Goal: Task Accomplishment & Management: Contribute content

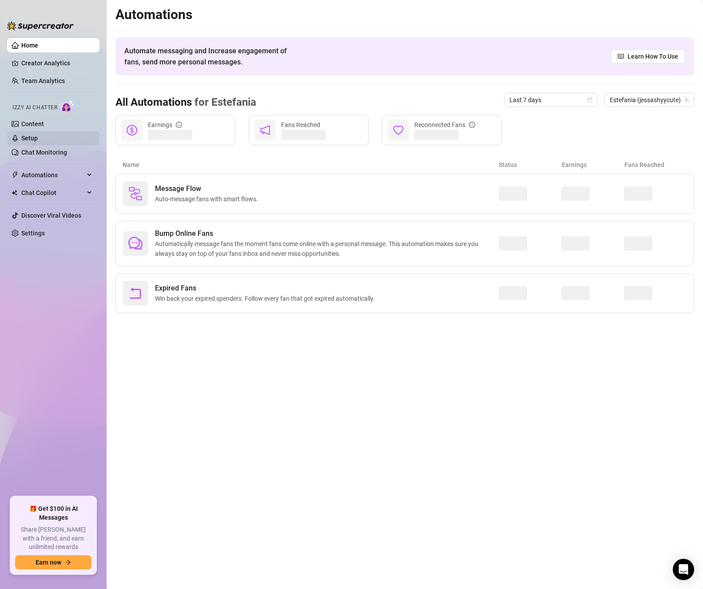
click at [38, 137] on link "Setup" at bounding box center [29, 138] width 16 height 7
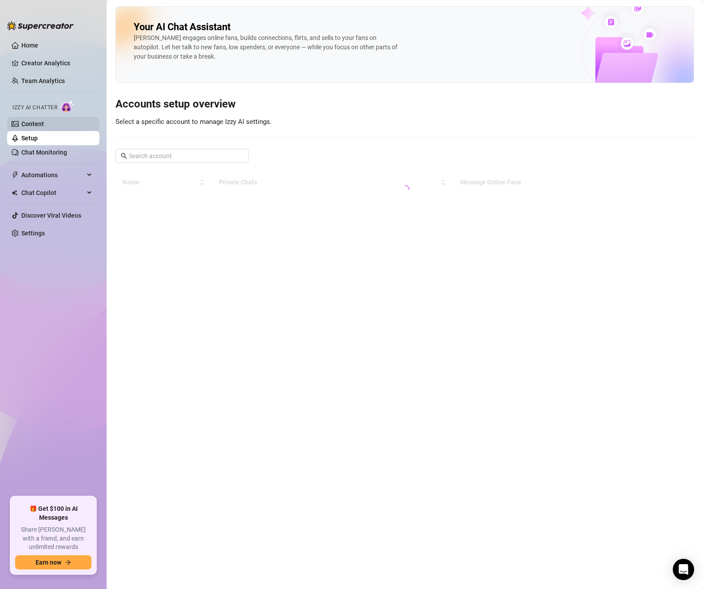
click at [43, 121] on link "Content" at bounding box center [32, 123] width 23 height 7
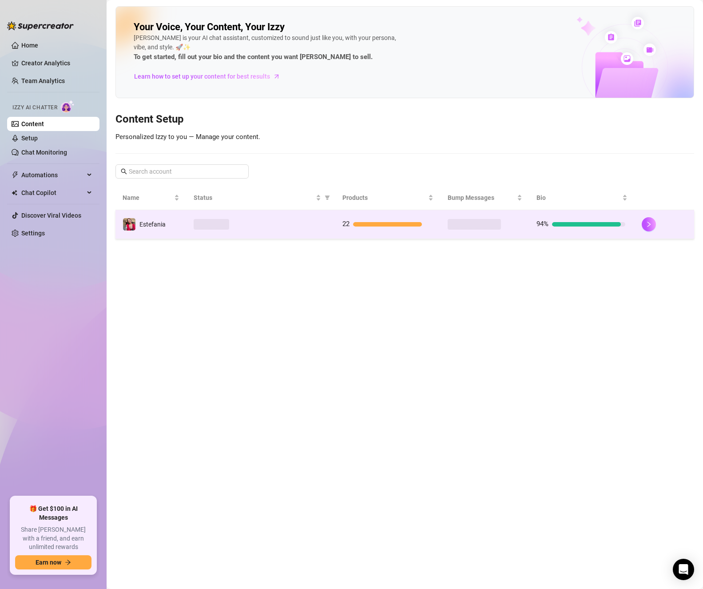
click at [375, 216] on td "22" at bounding box center [387, 224] width 105 height 29
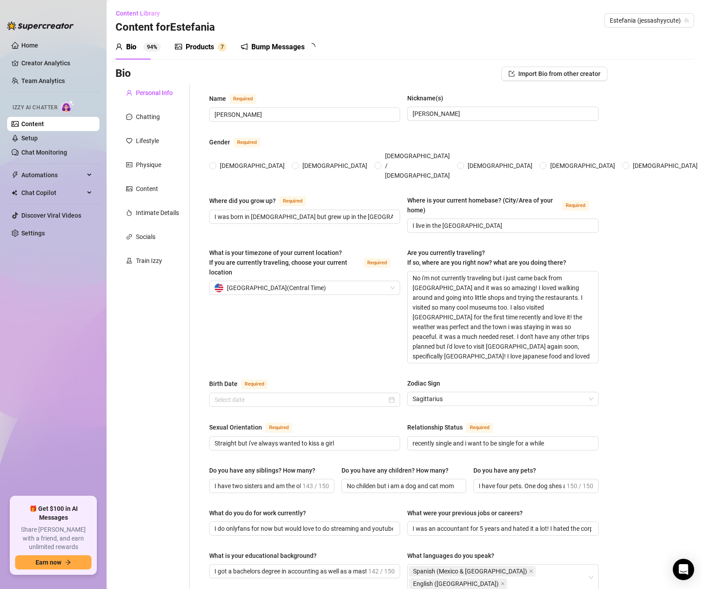
radio input "true"
type input "[DATE]"
click at [211, 51] on div "Products" at bounding box center [200, 47] width 28 height 11
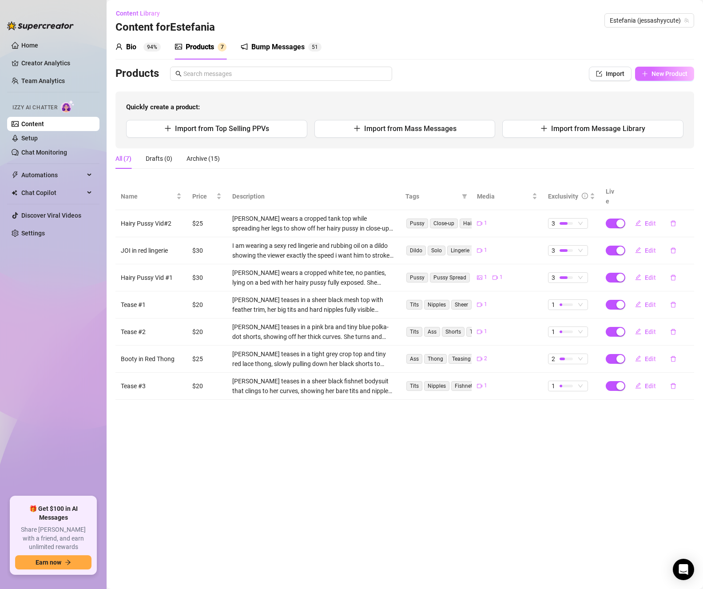
click at [670, 73] on span "New Product" at bounding box center [670, 73] width 36 height 7
type textarea "Type your message here..."
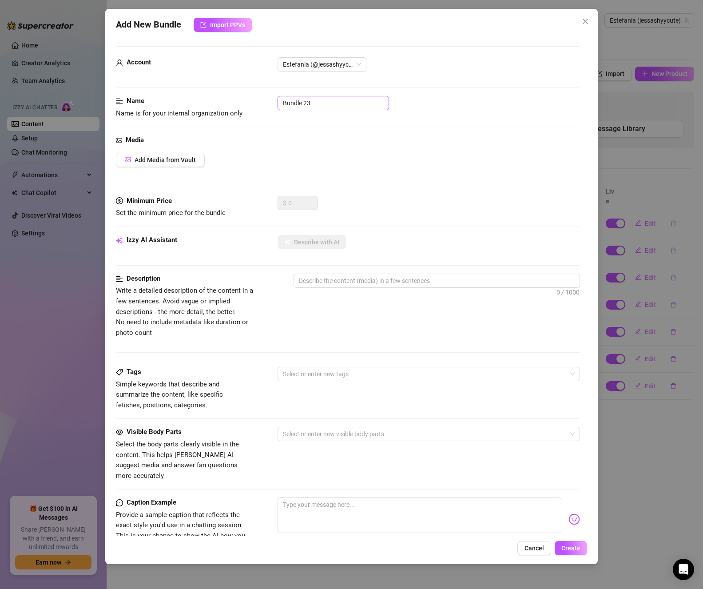
click at [327, 102] on input "Bundle 23" at bounding box center [334, 103] width 112 height 14
drag, startPoint x: 335, startPoint y: 102, endPoint x: 252, endPoint y: 97, distance: 83.3
click at [252, 97] on div "Name Name is for your internal organization only Bundle 23" at bounding box center [348, 107] width 464 height 23
type input "Non-Nude #1"
click at [162, 162] on span "Add Media from Vault" at bounding box center [165, 159] width 61 height 7
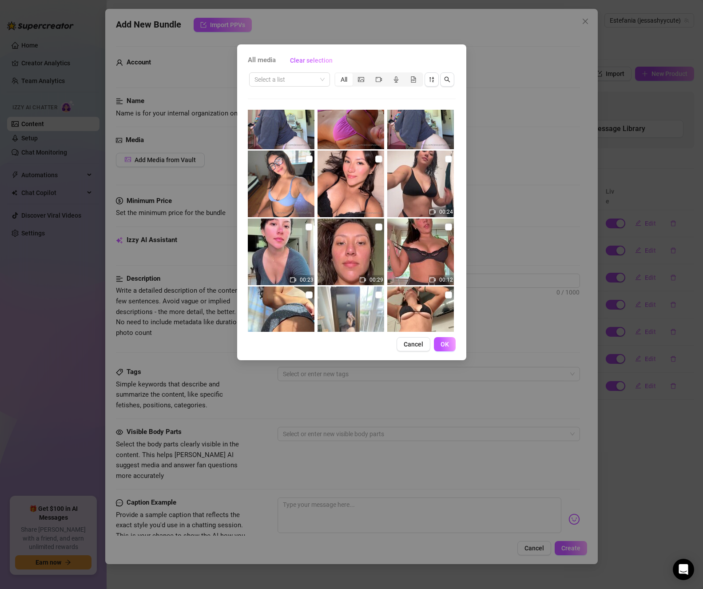
scroll to position [178, 0]
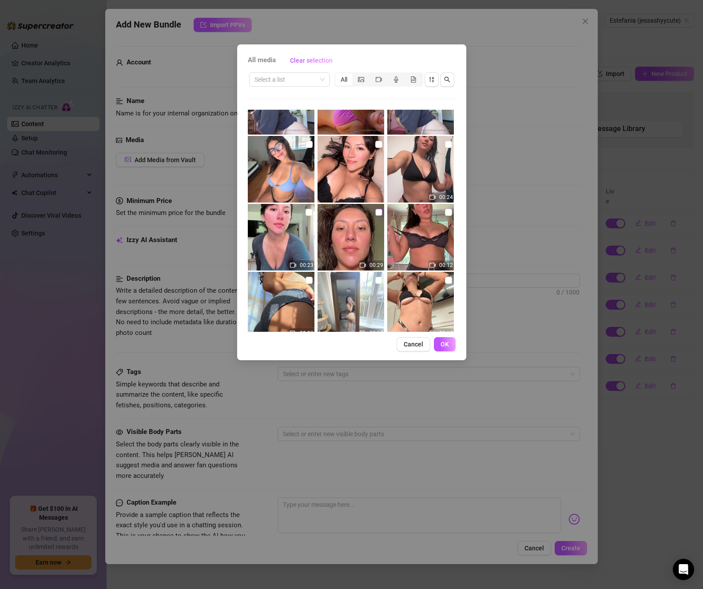
click at [378, 212] on input "checkbox" at bounding box center [378, 212] width 7 height 7
checkbox input "true"
click at [449, 345] on span "OK" at bounding box center [445, 344] width 8 height 7
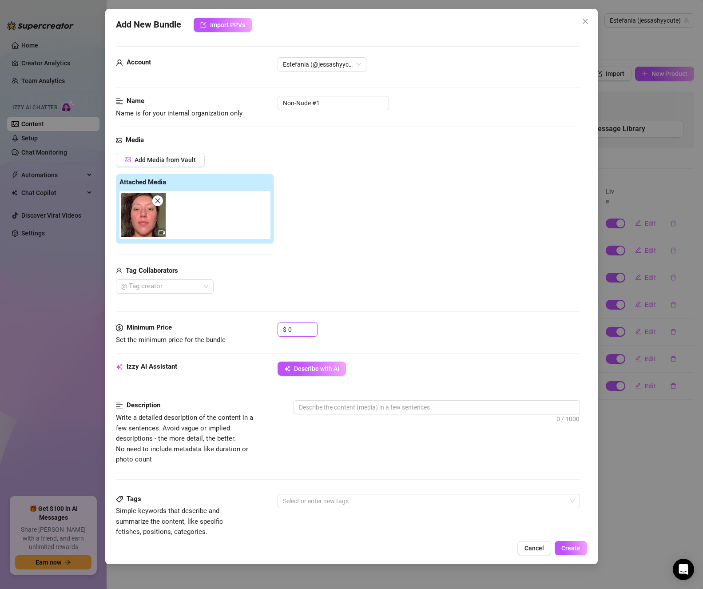
drag, startPoint x: 298, startPoint y: 331, endPoint x: 262, endPoint y: 329, distance: 35.6
click at [262, 329] on div "Minimum Price Set the minimum price for the bundle $ 0" at bounding box center [348, 334] width 464 height 23
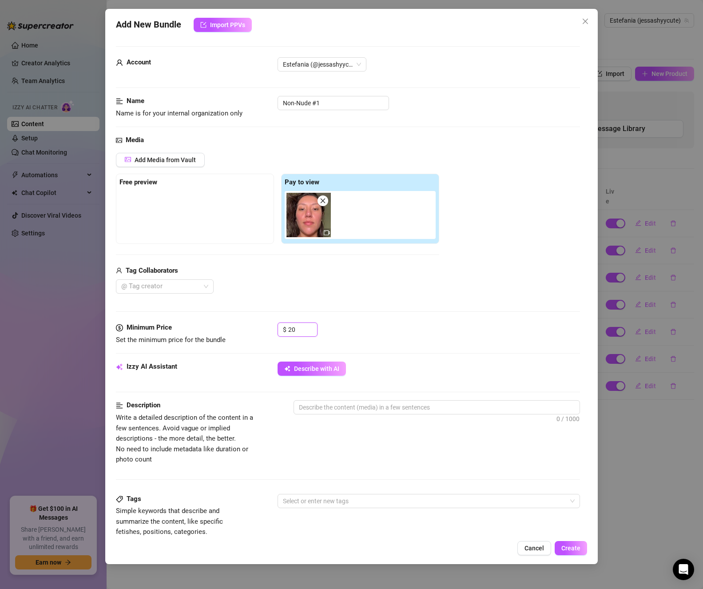
type input "20"
click at [335, 284] on div "@ Tag creator" at bounding box center [277, 286] width 323 height 14
click at [337, 368] on span "Describe with AI" at bounding box center [316, 368] width 45 height 7
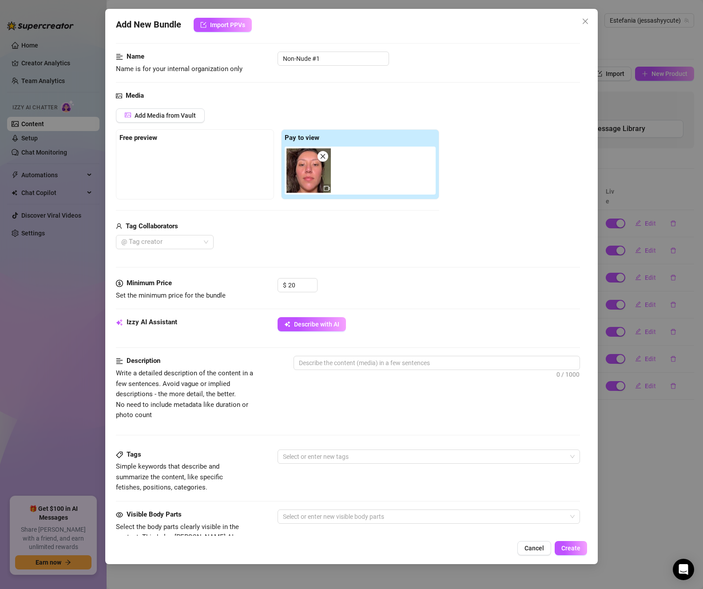
scroll to position [0, 0]
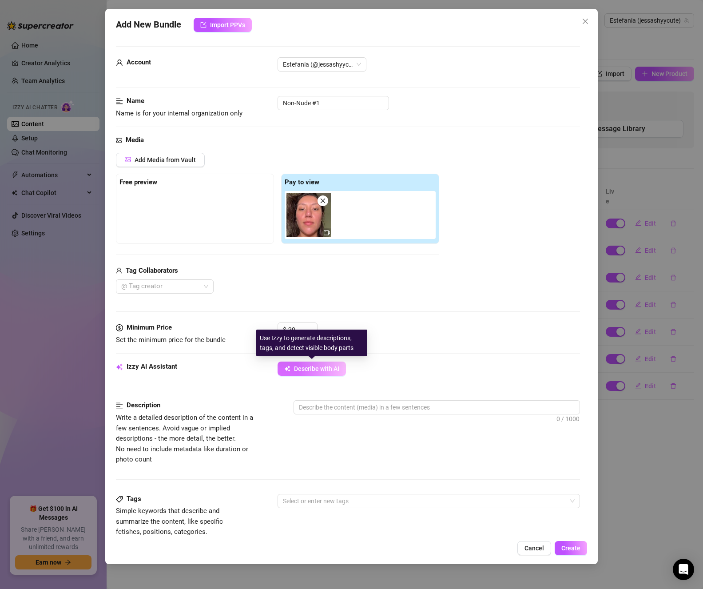
click at [311, 366] on span "Describe with AI" at bounding box center [316, 368] width 45 height 7
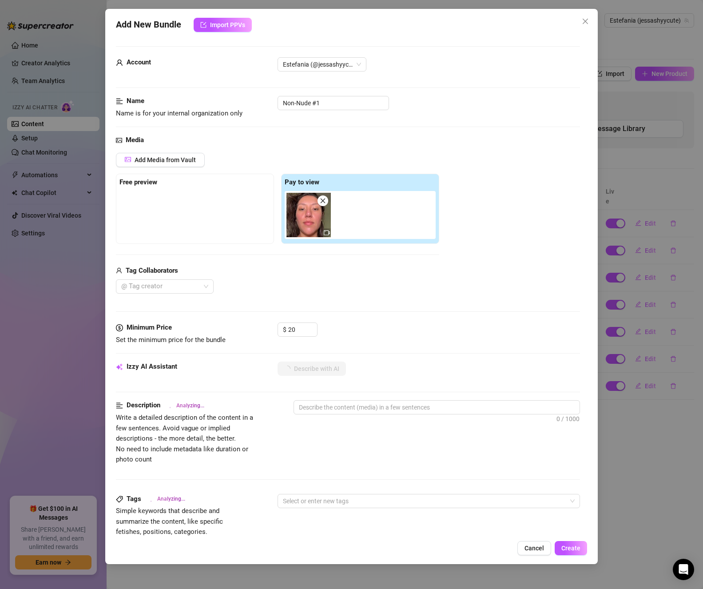
type textarea "[PERSON_NAME]"
type textarea "[PERSON_NAME] teases in"
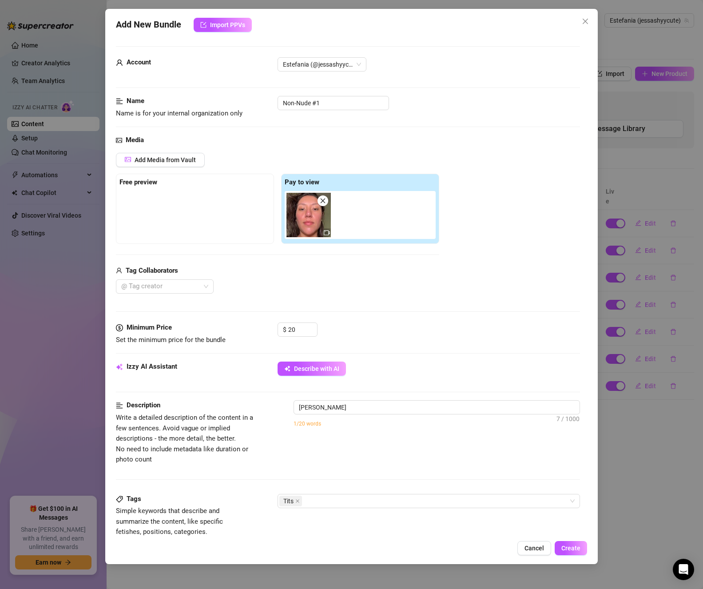
type textarea "[PERSON_NAME] teases in"
type textarea "[PERSON_NAME] teases in a"
type textarea "[PERSON_NAME] teases in a tight"
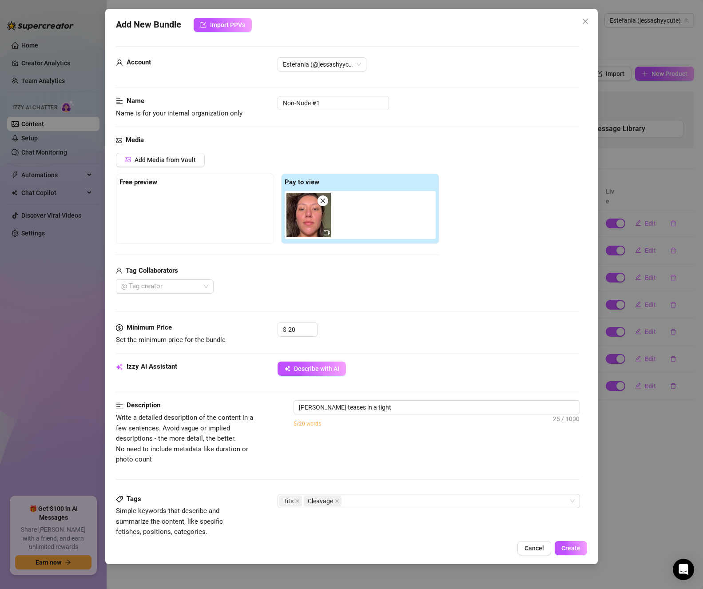
type textarea "[PERSON_NAME] teases in a tight nude"
type textarea "[PERSON_NAME] teases in a tight nude bra"
type textarea "[PERSON_NAME] teases in a tight nude bra and"
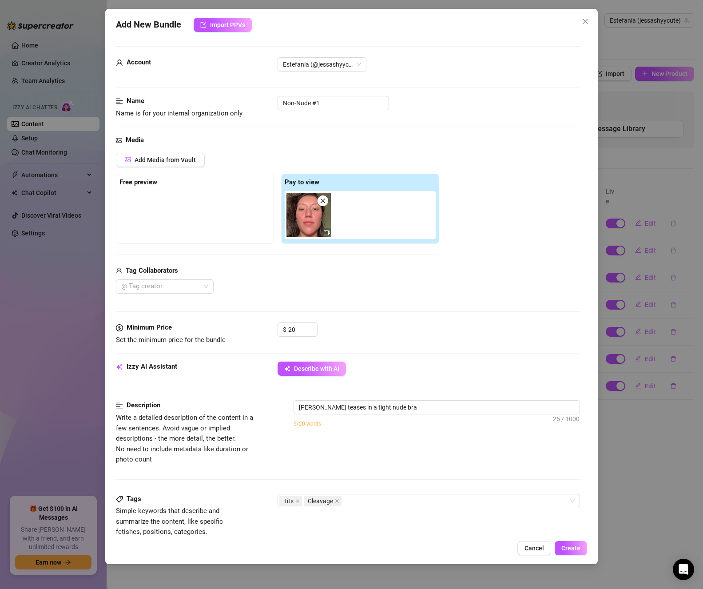
type textarea "[PERSON_NAME] teases in a tight nude bra and"
type textarea "[PERSON_NAME] teases in a tight nude bra and tiny"
type textarea "[PERSON_NAME] teases in a tight nude bra and tiny hot"
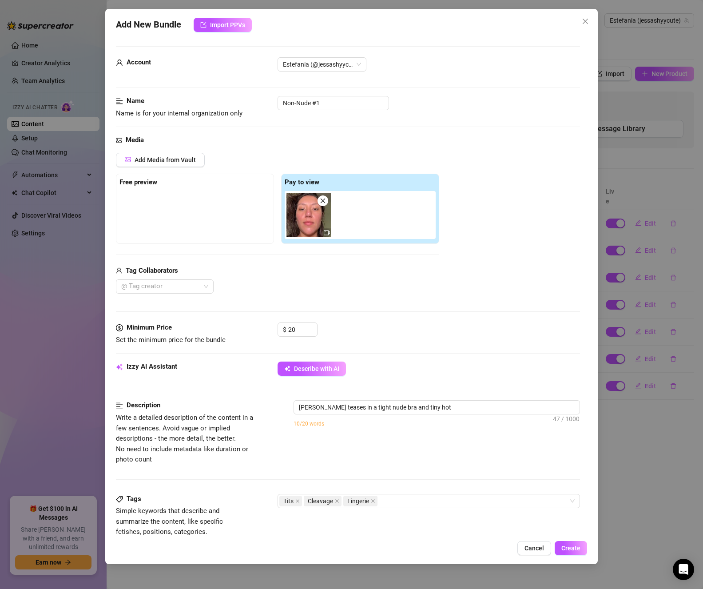
type textarea "[PERSON_NAME] teases in a tight nude bra and tiny hot pink"
type textarea "[PERSON_NAME] teases in a tight nude bra and tiny hot pink panties,"
type textarea "[PERSON_NAME] teases in a tight nude bra and tiny hot pink panties, showing"
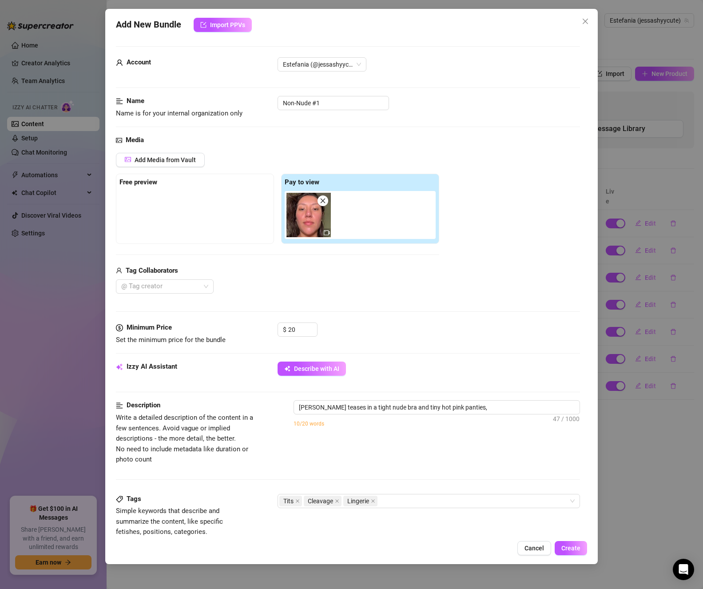
type textarea "[PERSON_NAME] teases in a tight nude bra and tiny hot pink panties, showing"
type textarea "[PERSON_NAME] teases in a tight nude bra and tiny hot pink panties, showing off"
type textarea "[PERSON_NAME] teases in a tight nude bra and tiny hot pink panties, showing off…"
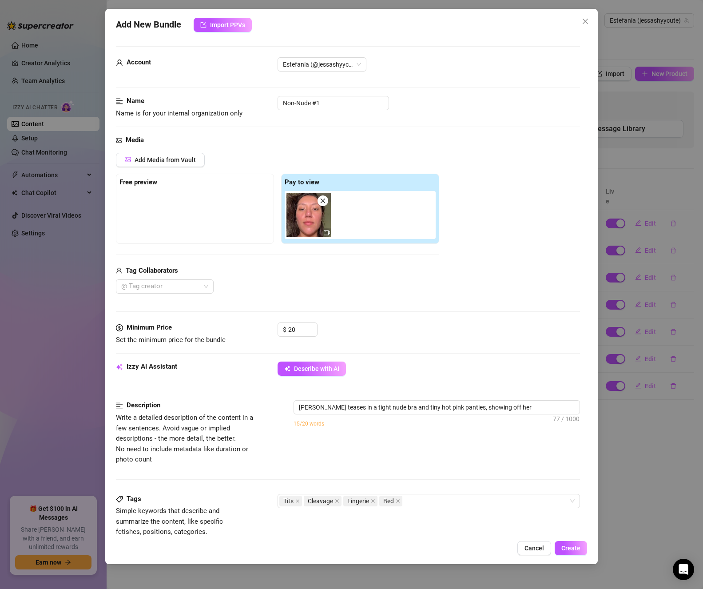
type textarea "[PERSON_NAME] teases in a tight nude bra and tiny hot pink panties, showing off…"
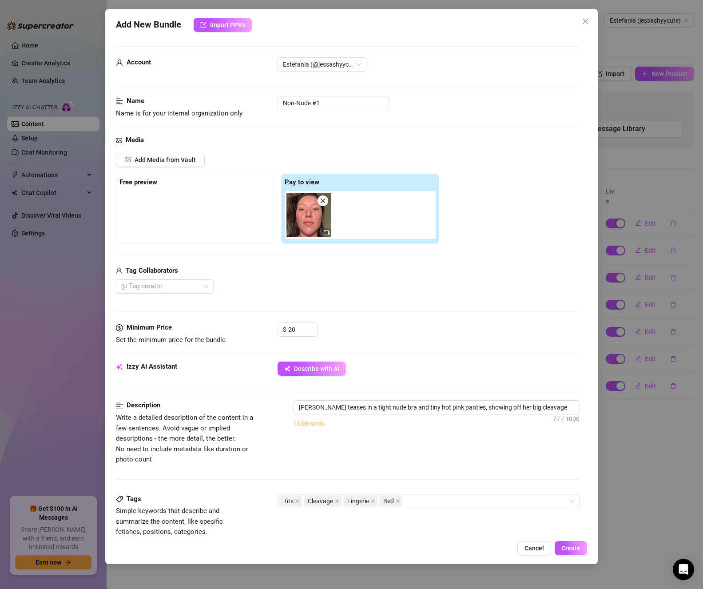
type textarea "[PERSON_NAME] teases in a tight nude bra and tiny hot pink panties, showing off…"
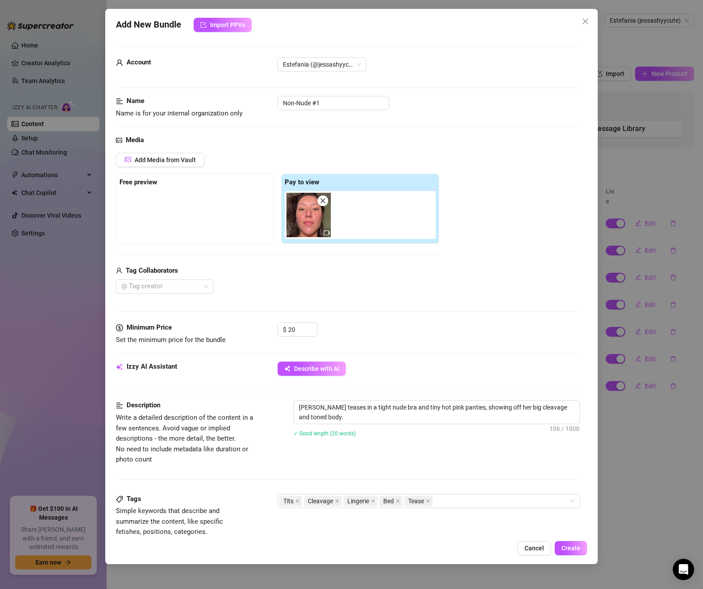
type textarea "[PERSON_NAME] teases in a tight nude bra and tiny hot pink panties, showing off…"
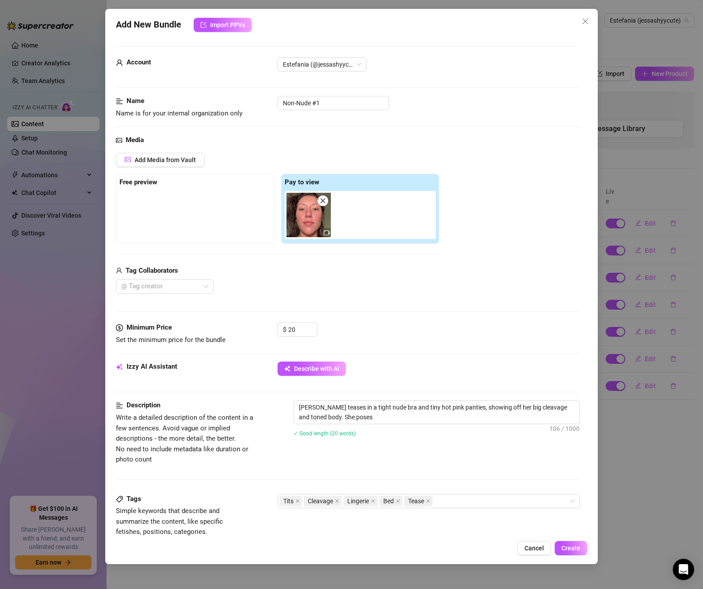
type textarea "[PERSON_NAME] teases in a tight nude bra and tiny hot pink panties, showing off…"
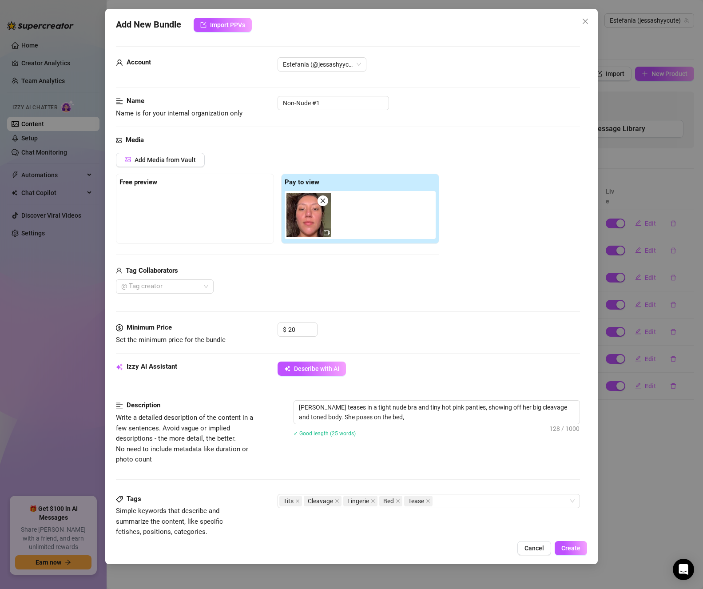
type textarea "[PERSON_NAME] teases in a tight nude bra and tiny hot pink panties, showing off…"
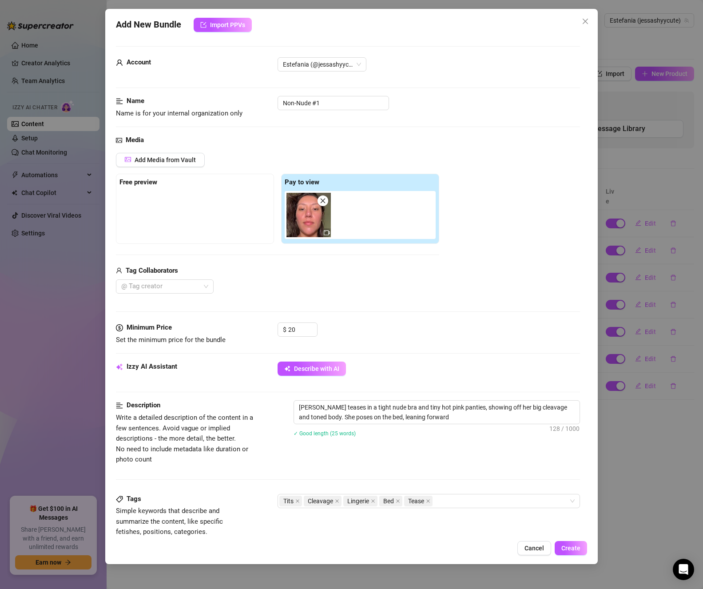
type textarea "[PERSON_NAME] teases in a tight nude bra and tiny hot pink panties, showing off…"
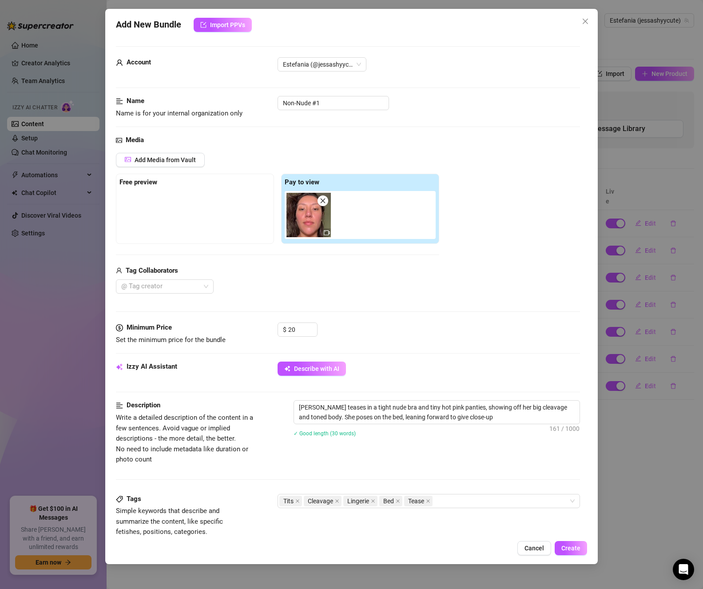
type textarea "[PERSON_NAME] teases in a tight nude bra and tiny hot pink panties, showing off…"
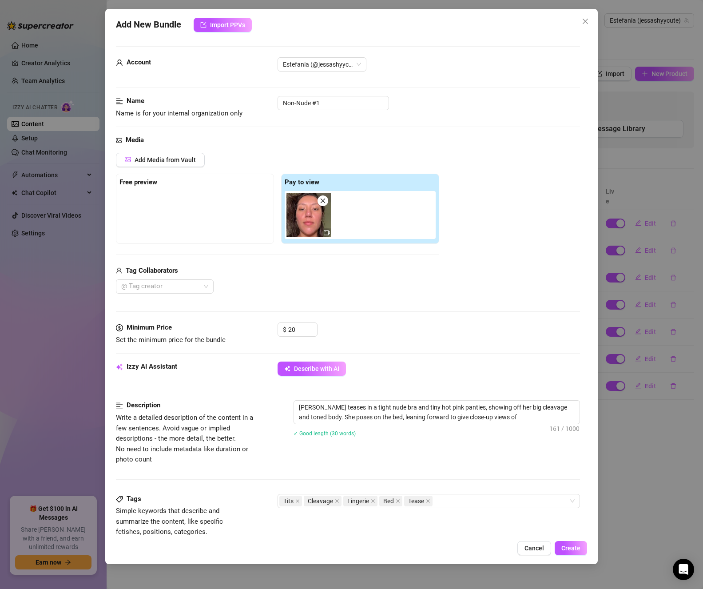
type textarea "[PERSON_NAME] teases in a tight nude bra and tiny hot pink panties, showing off…"
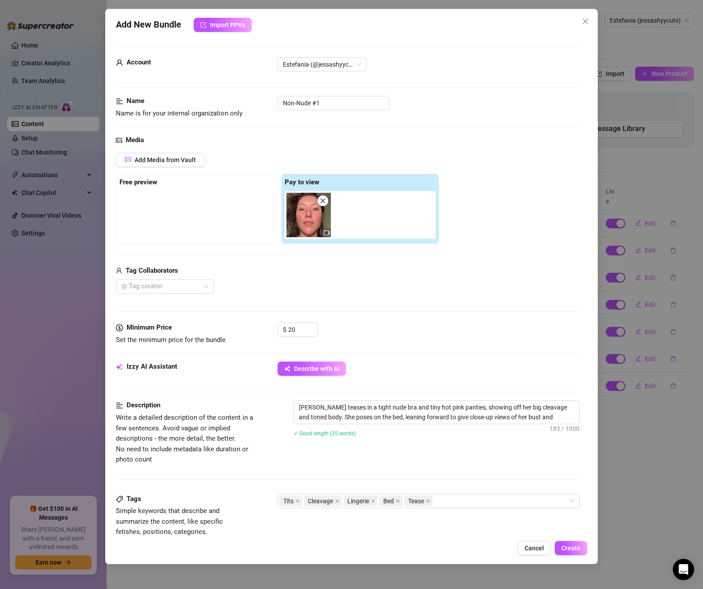
type textarea "[PERSON_NAME] teases in a tight nude bra and tiny hot pink panties, showing off…"
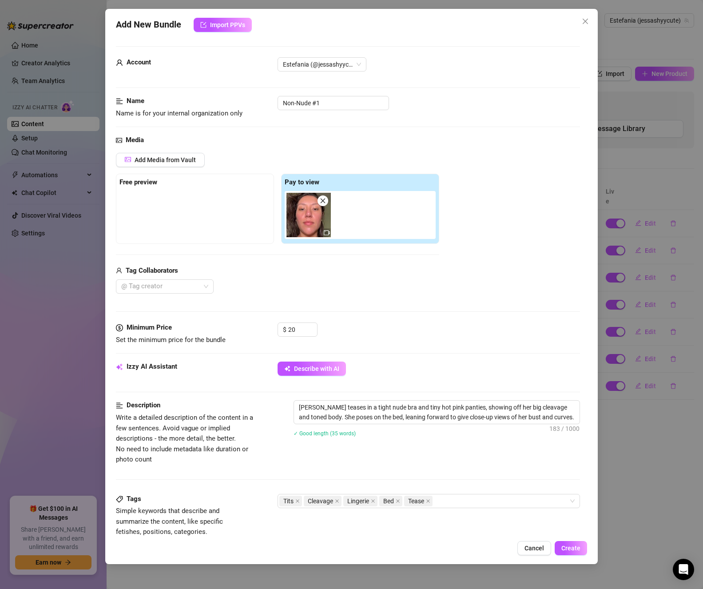
type textarea "[PERSON_NAME] teases in a tight nude bra and tiny hot pink panties, showing off…"
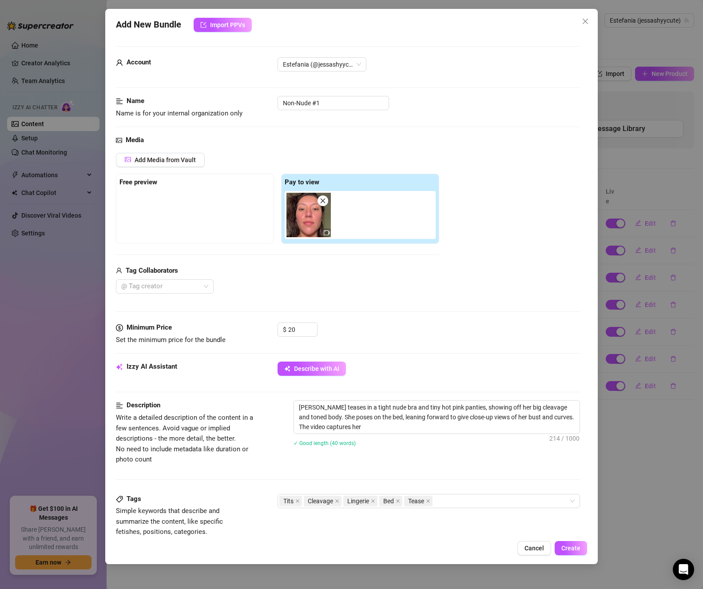
type textarea "[PERSON_NAME] teases in a tight nude bra and tiny hot pink panties, showing off…"
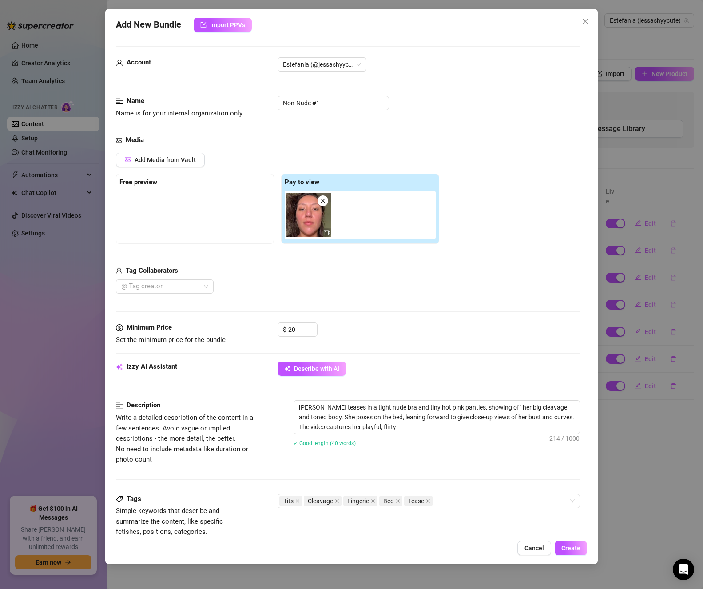
type textarea "[PERSON_NAME] teases in a tight nude bra and tiny hot pink panties, showing off…"
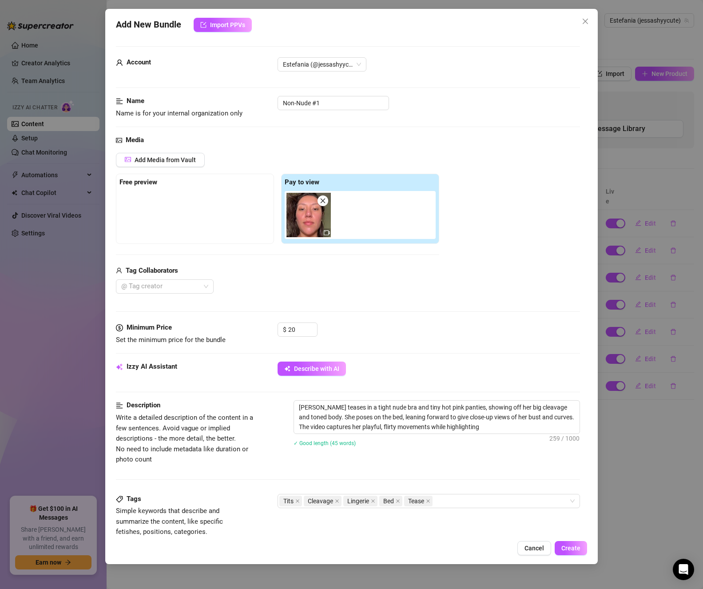
type textarea "[PERSON_NAME] teases in a tight nude bra and tiny hot pink panties, showing off…"
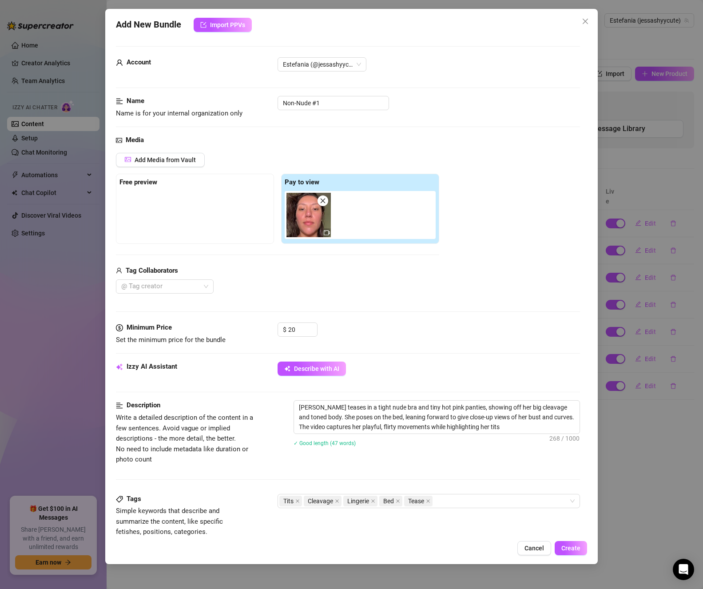
type textarea "[PERSON_NAME] teases in a tight nude bra and tiny hot pink panties, showing off…"
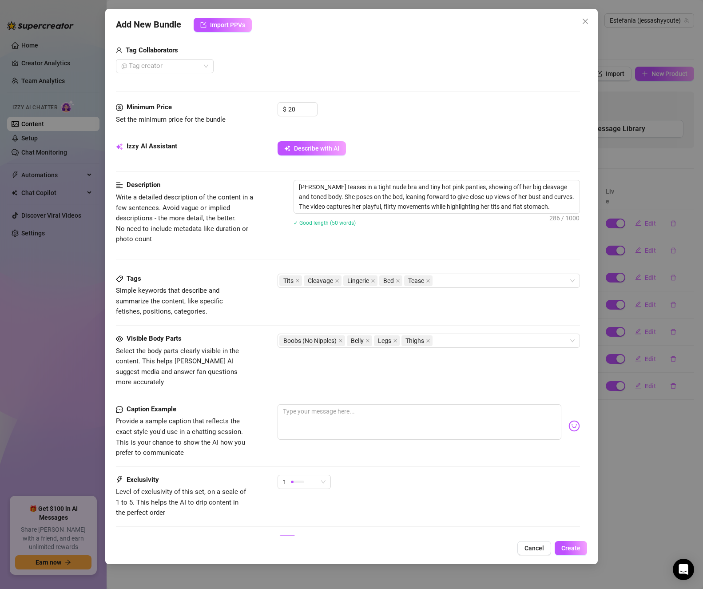
scroll to position [222, 0]
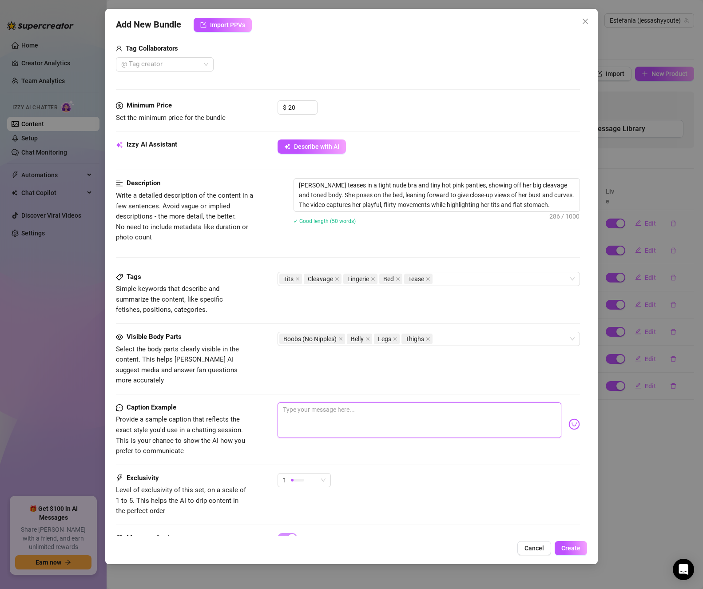
click at [446, 403] on textarea at bounding box center [419, 421] width 283 height 36
click at [421, 366] on div "Visible Body Parts Select the body parts clearly visible in the content. This h…" at bounding box center [348, 359] width 464 height 54
click at [566, 545] on span "Create" at bounding box center [571, 548] width 19 height 7
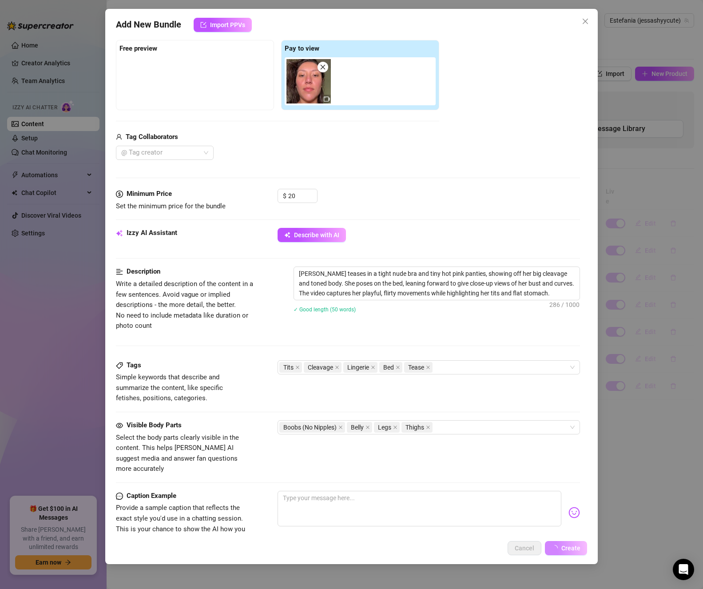
scroll to position [0, 0]
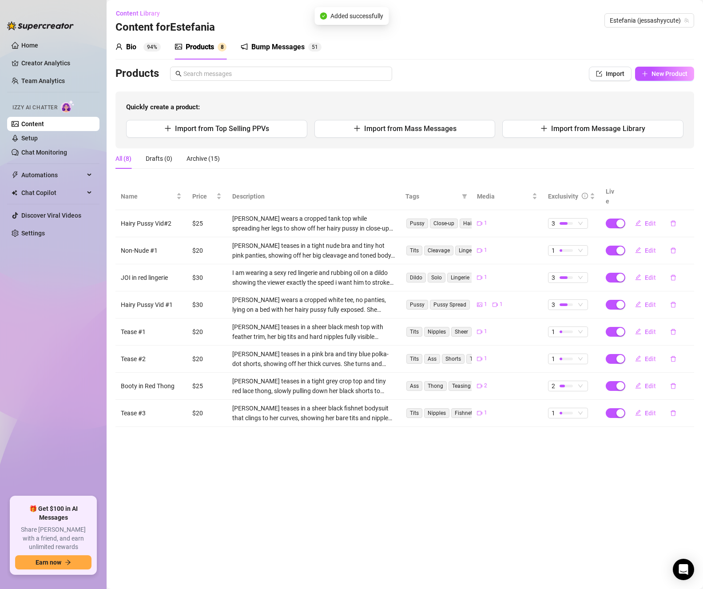
click at [427, 470] on main "Content Library Content for [PERSON_NAME] [PERSON_NAME] (jessashyycute) Bio 94%…" at bounding box center [405, 294] width 597 height 589
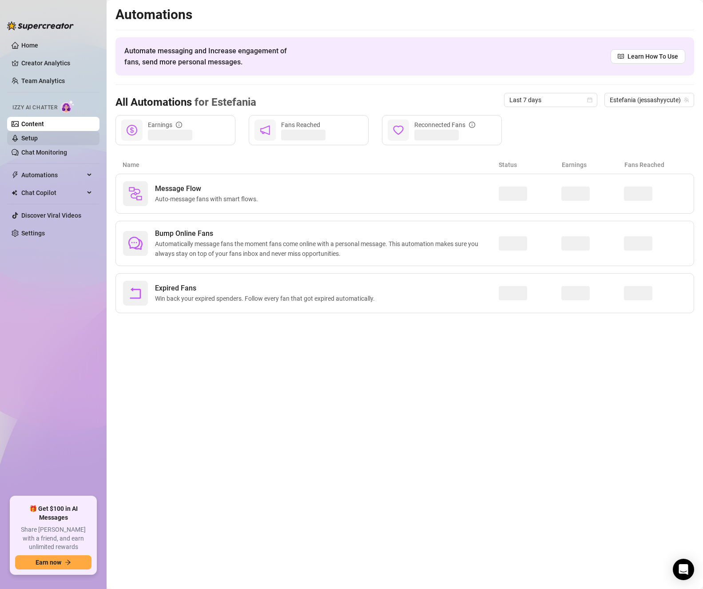
click at [38, 136] on link "Setup" at bounding box center [29, 138] width 16 height 7
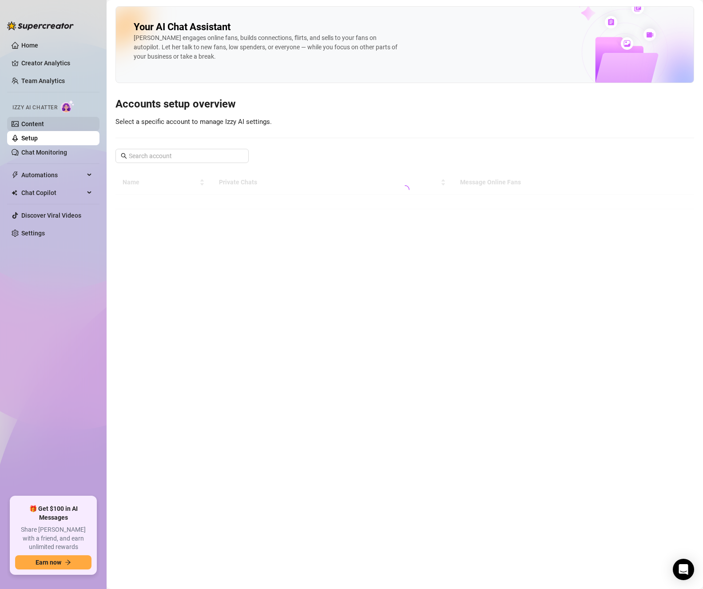
click at [44, 126] on link "Content" at bounding box center [32, 123] width 23 height 7
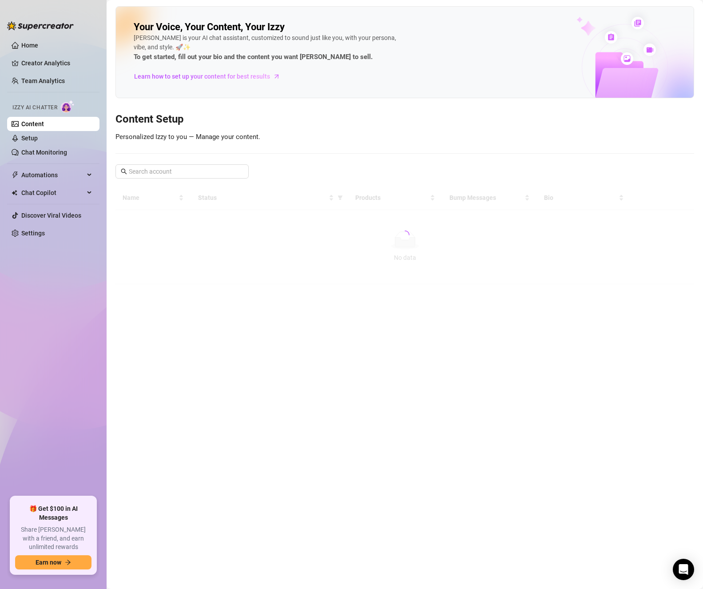
click at [44, 124] on link "Content" at bounding box center [32, 123] width 23 height 7
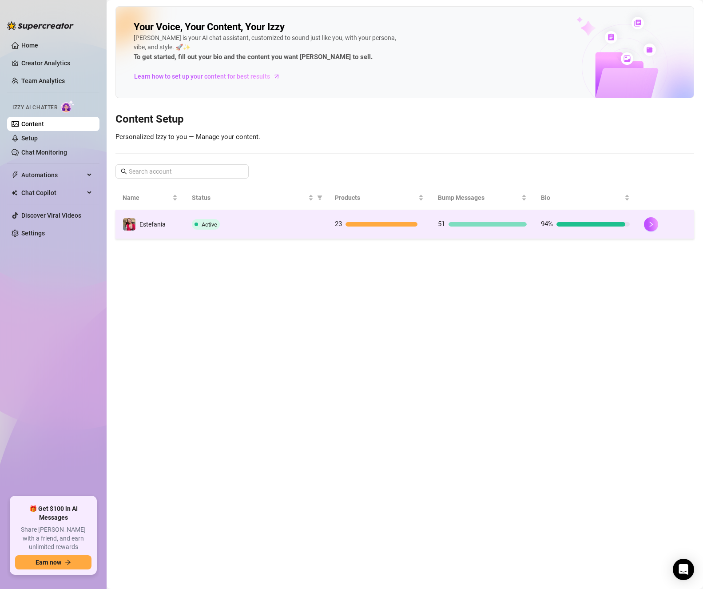
click at [389, 229] on div "23" at bounding box center [379, 224] width 89 height 11
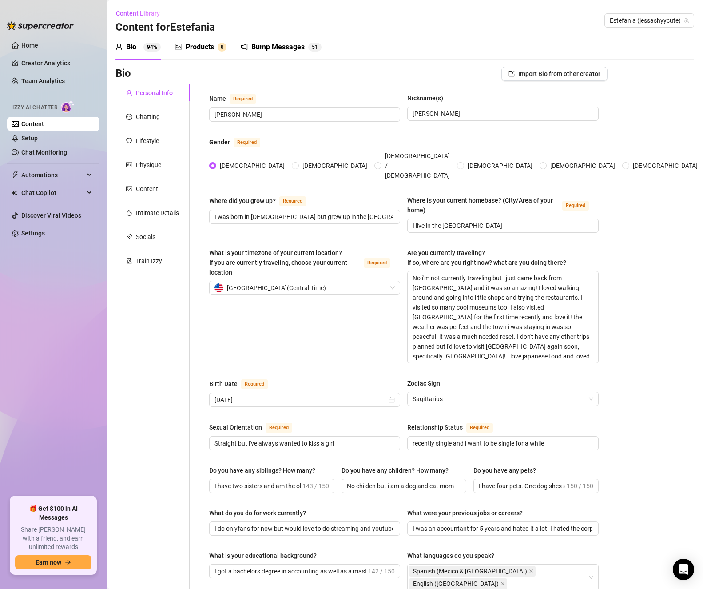
click at [209, 51] on div "Products" at bounding box center [200, 47] width 28 height 11
